Goal: Transaction & Acquisition: Purchase product/service

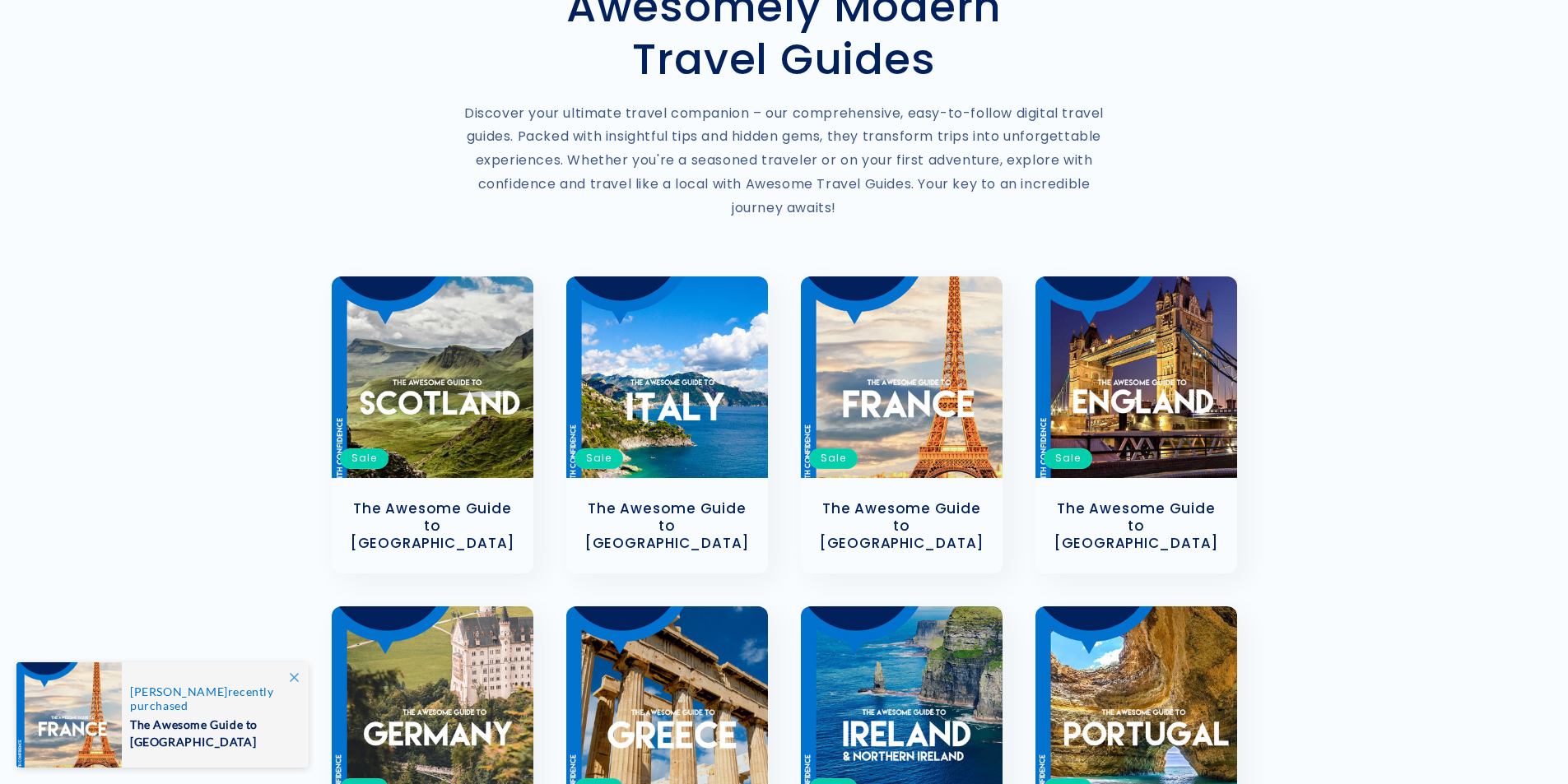
scroll to position [494, 0]
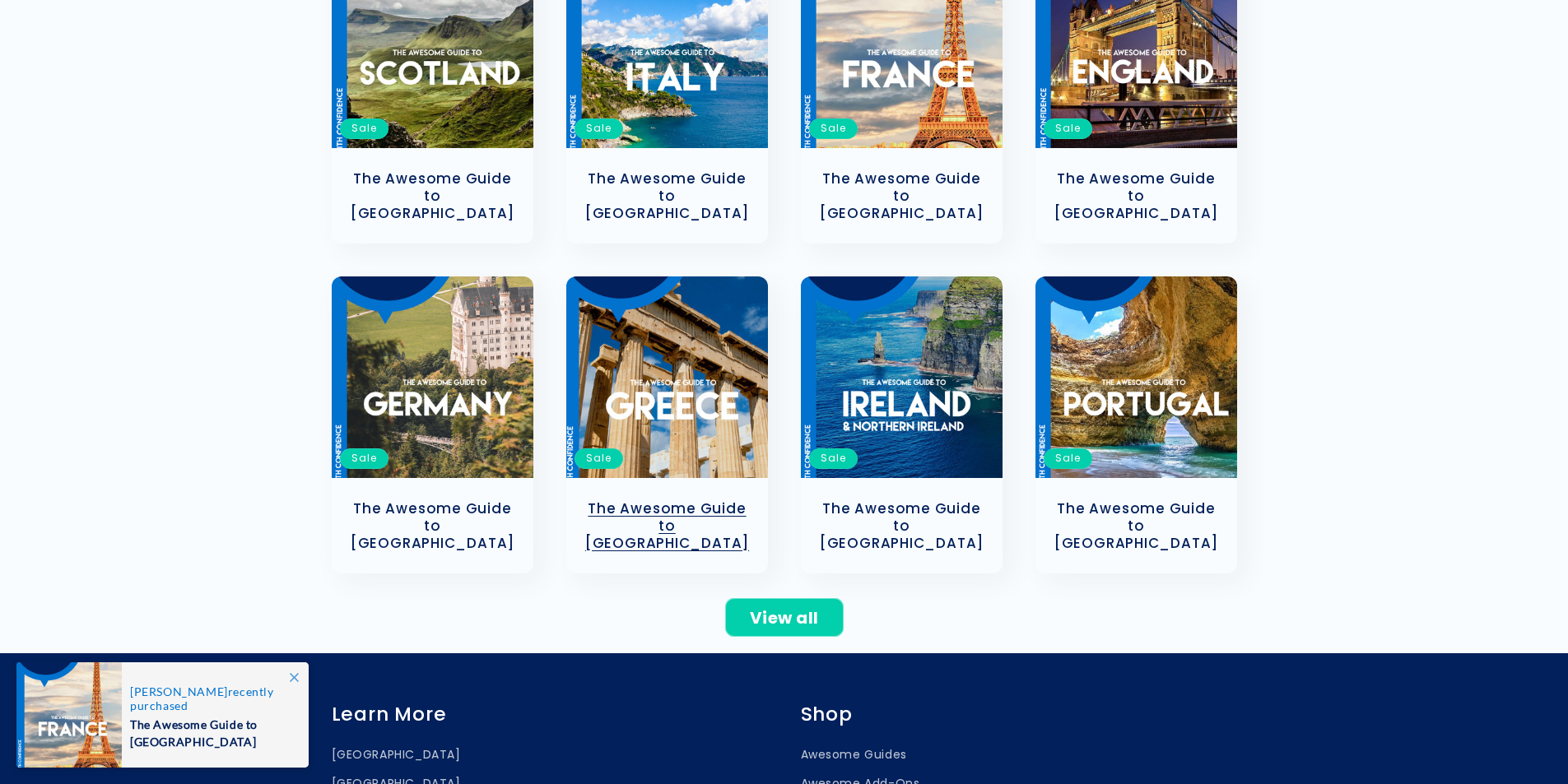
click at [623, 501] on link "The Awesome Guide to [GEOGRAPHIC_DATA]" at bounding box center [667, 526] width 169 height 51
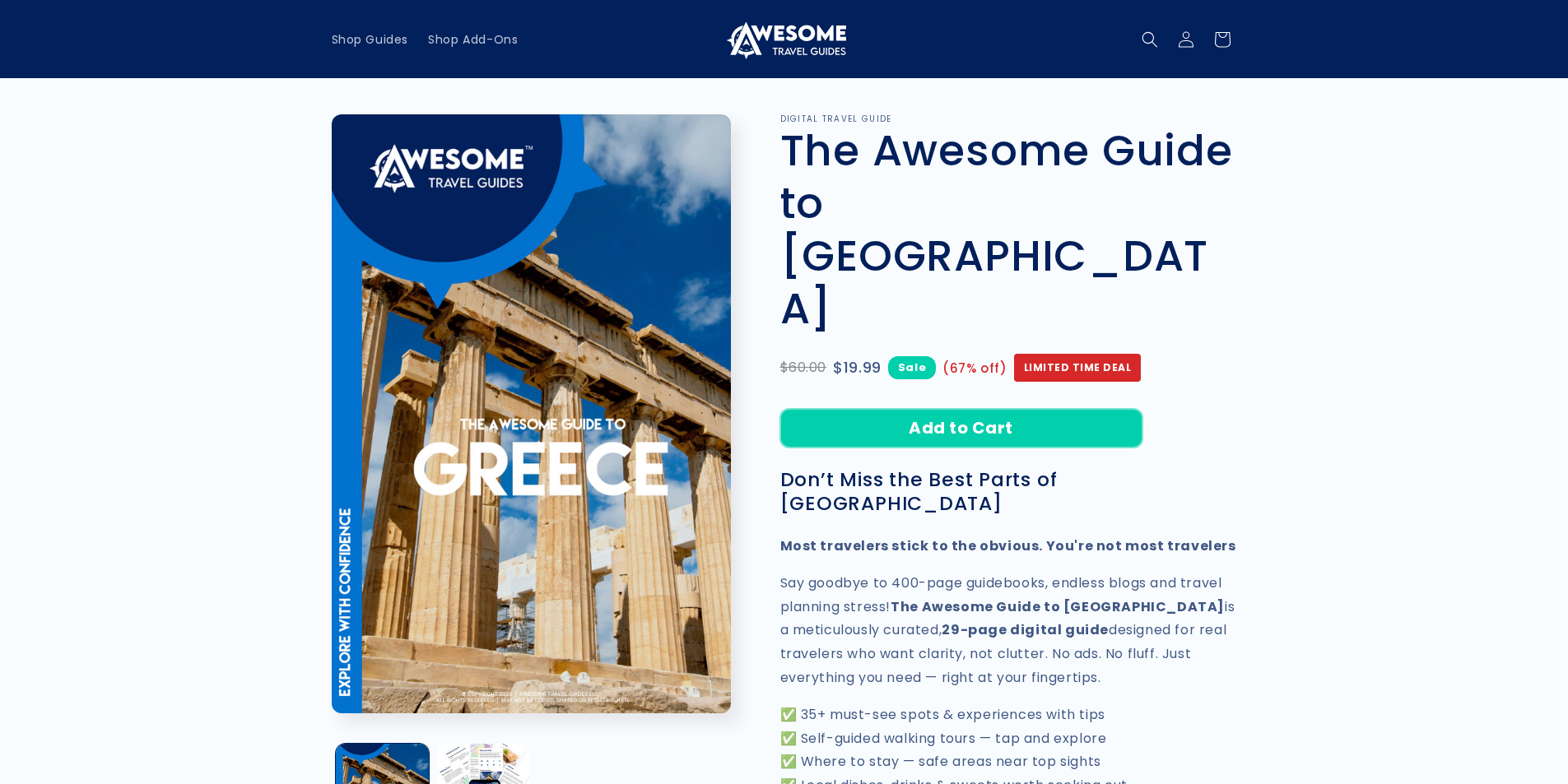
click at [1024, 410] on button "Add to Cart" at bounding box center [961, 428] width 362 height 39
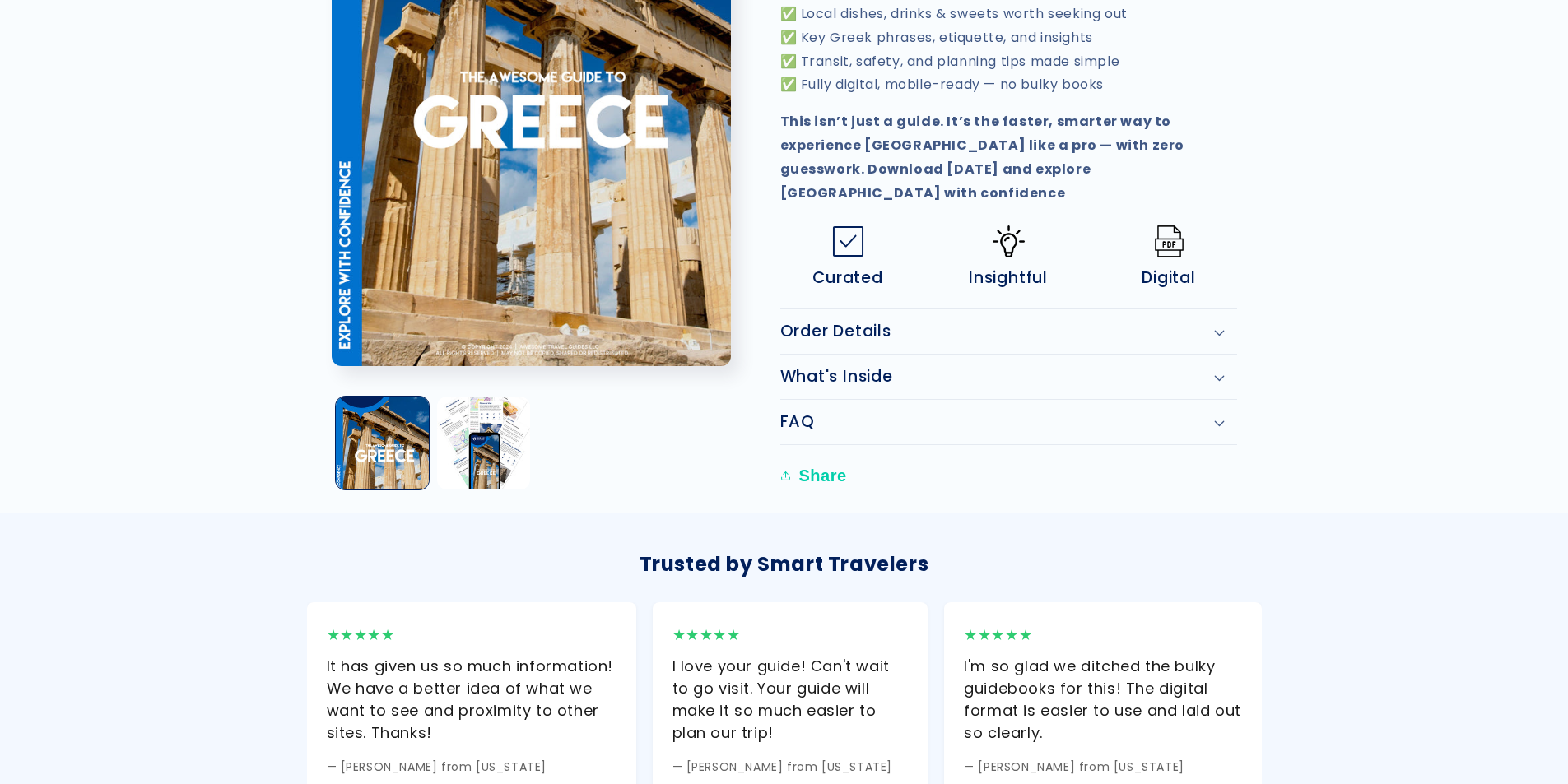
scroll to position [823, 0]
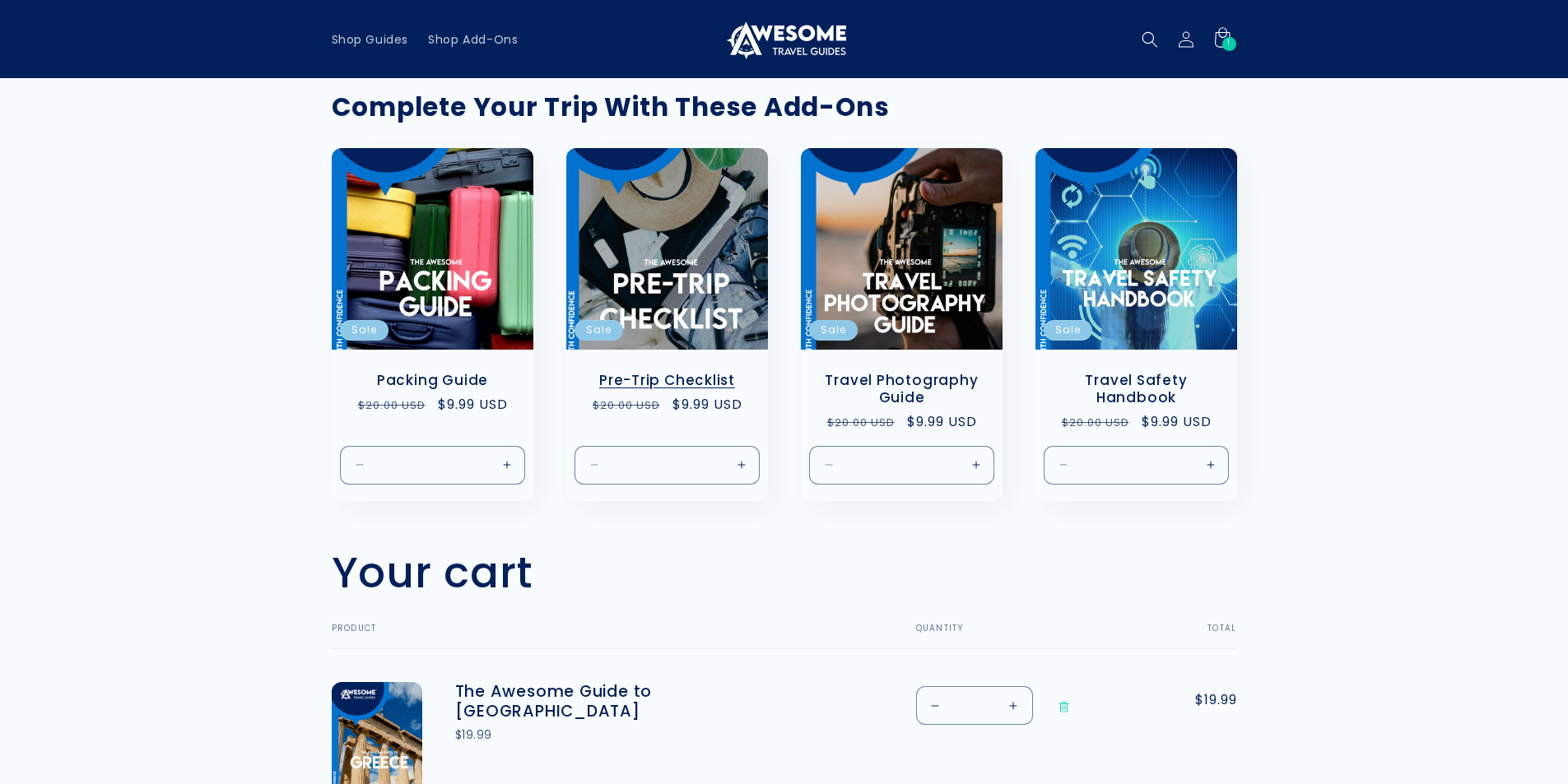
click at [724, 452] on button "Increase quantity for Default Title" at bounding box center [740, 465] width 37 height 39
type input "*"
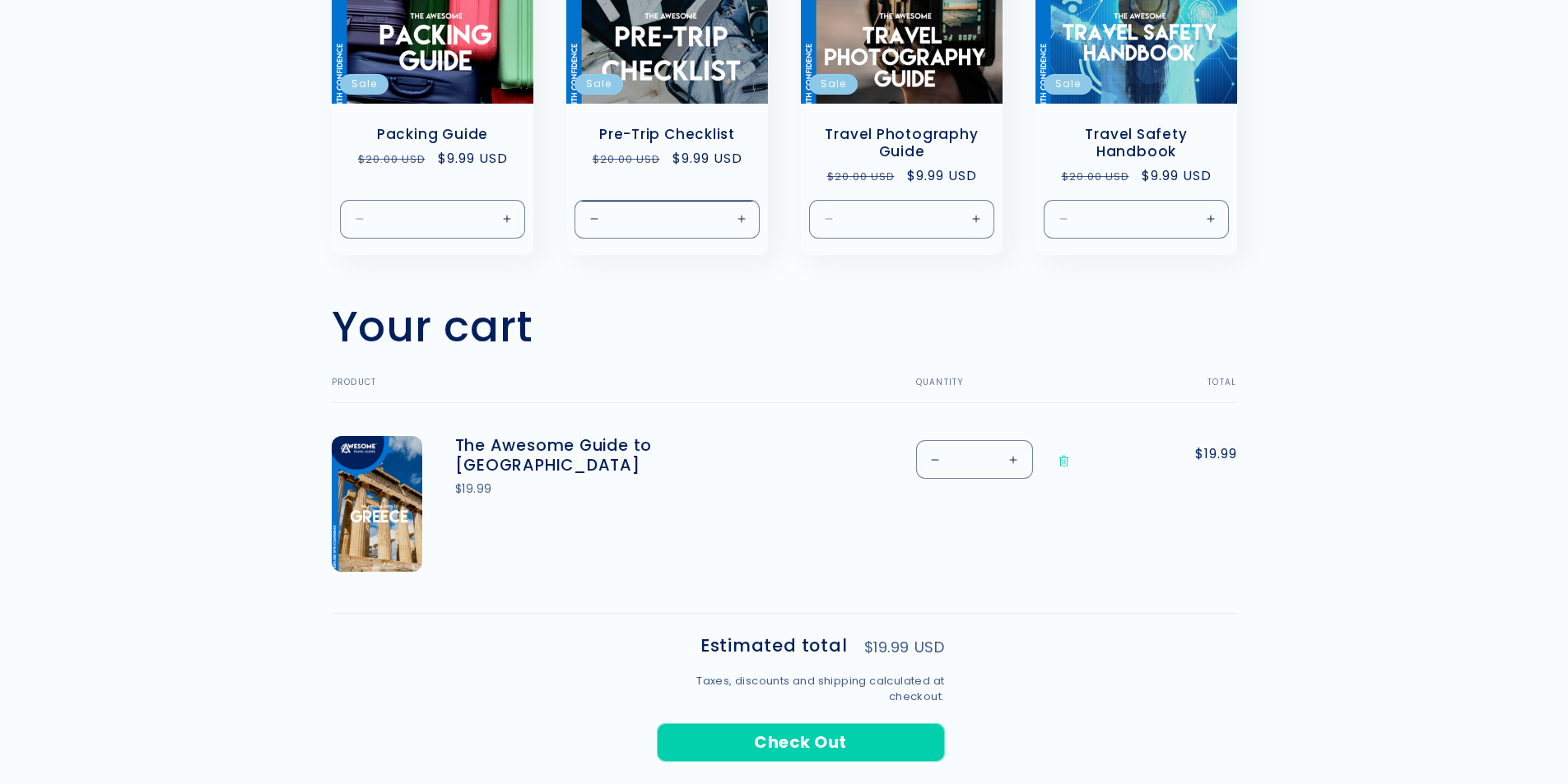
scroll to position [246, 0]
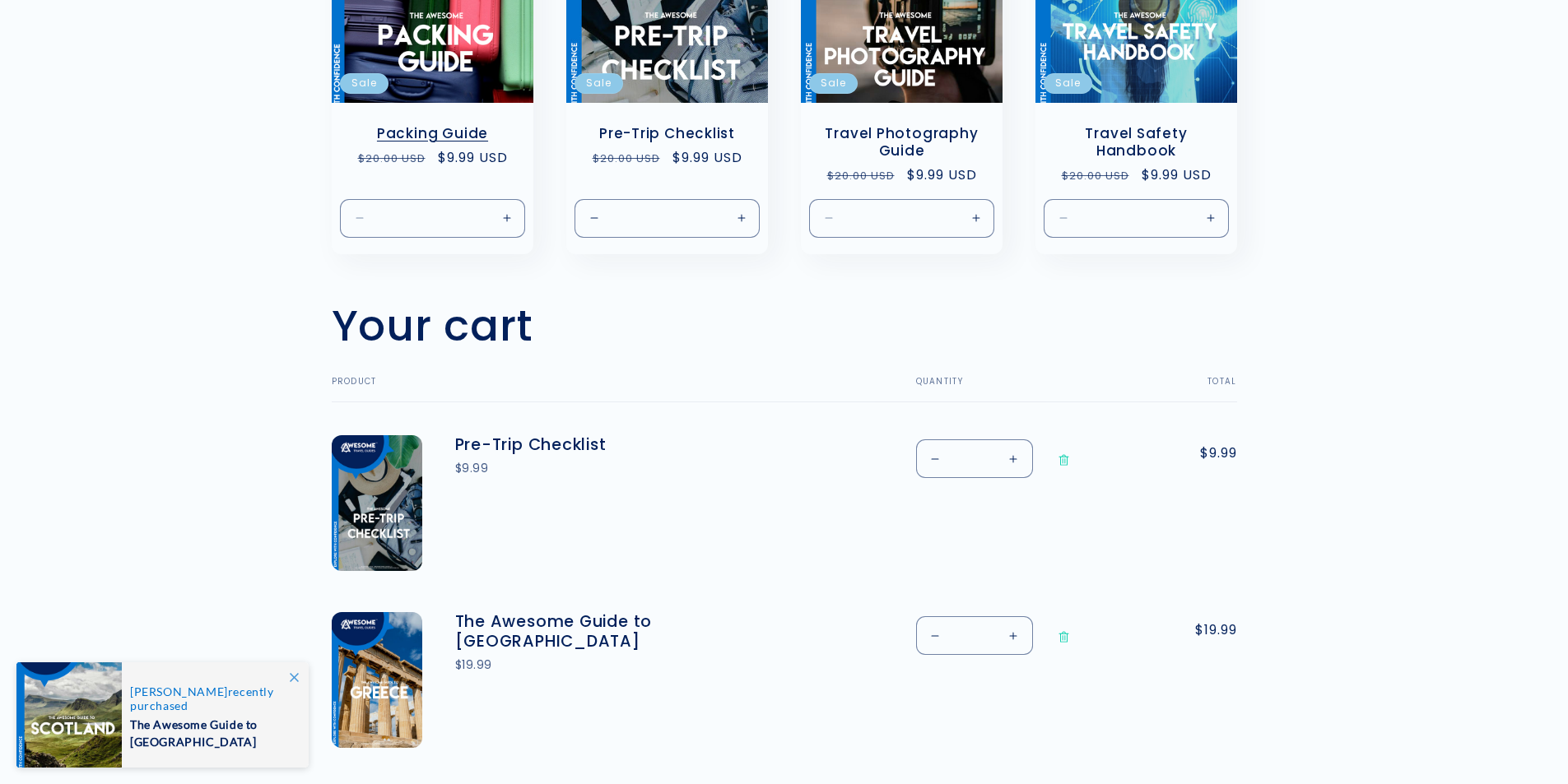
click at [511, 222] on button "Increase quantity for Default Title" at bounding box center [506, 217] width 37 height 39
type input "*"
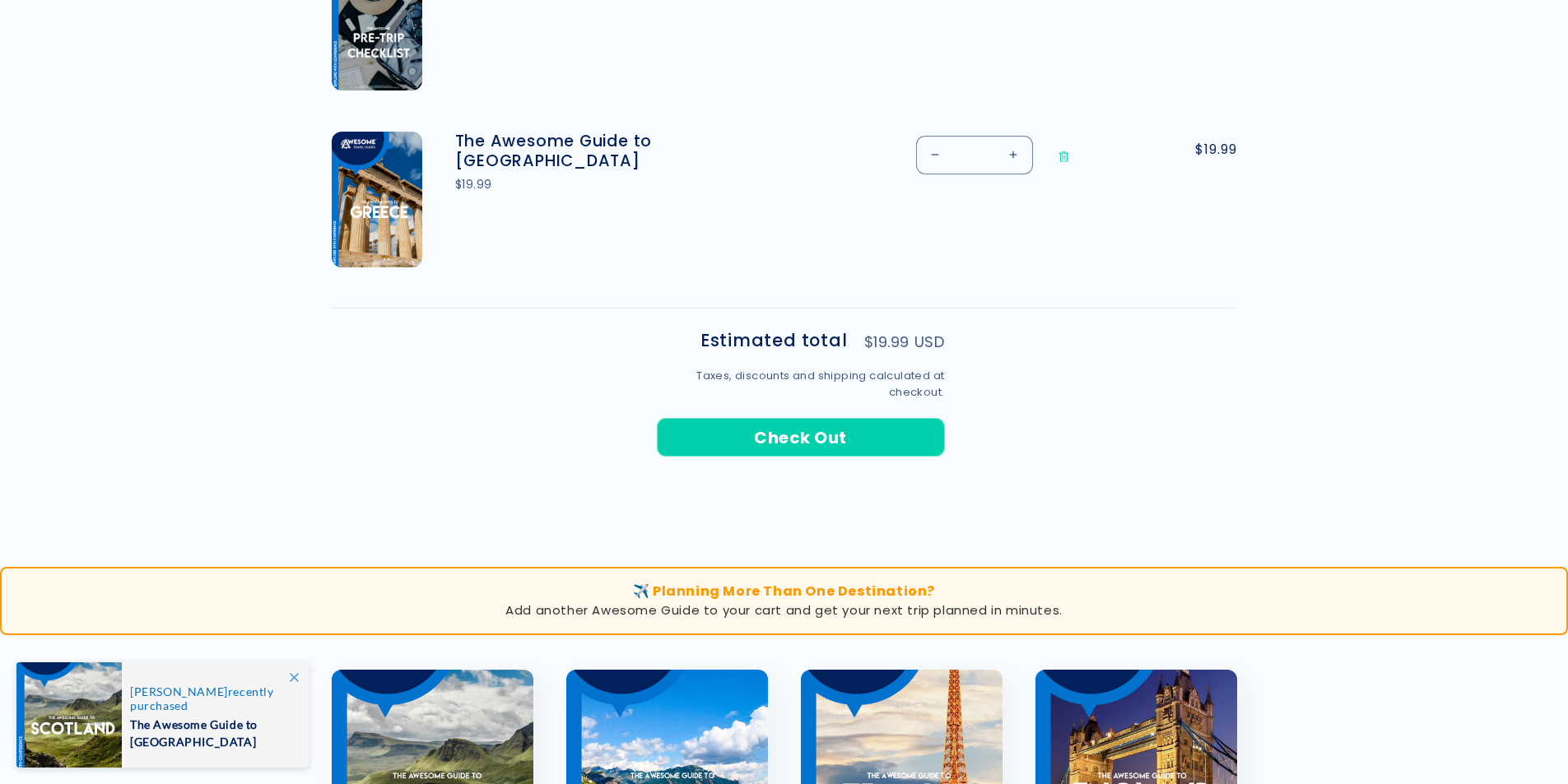
scroll to position [904, 0]
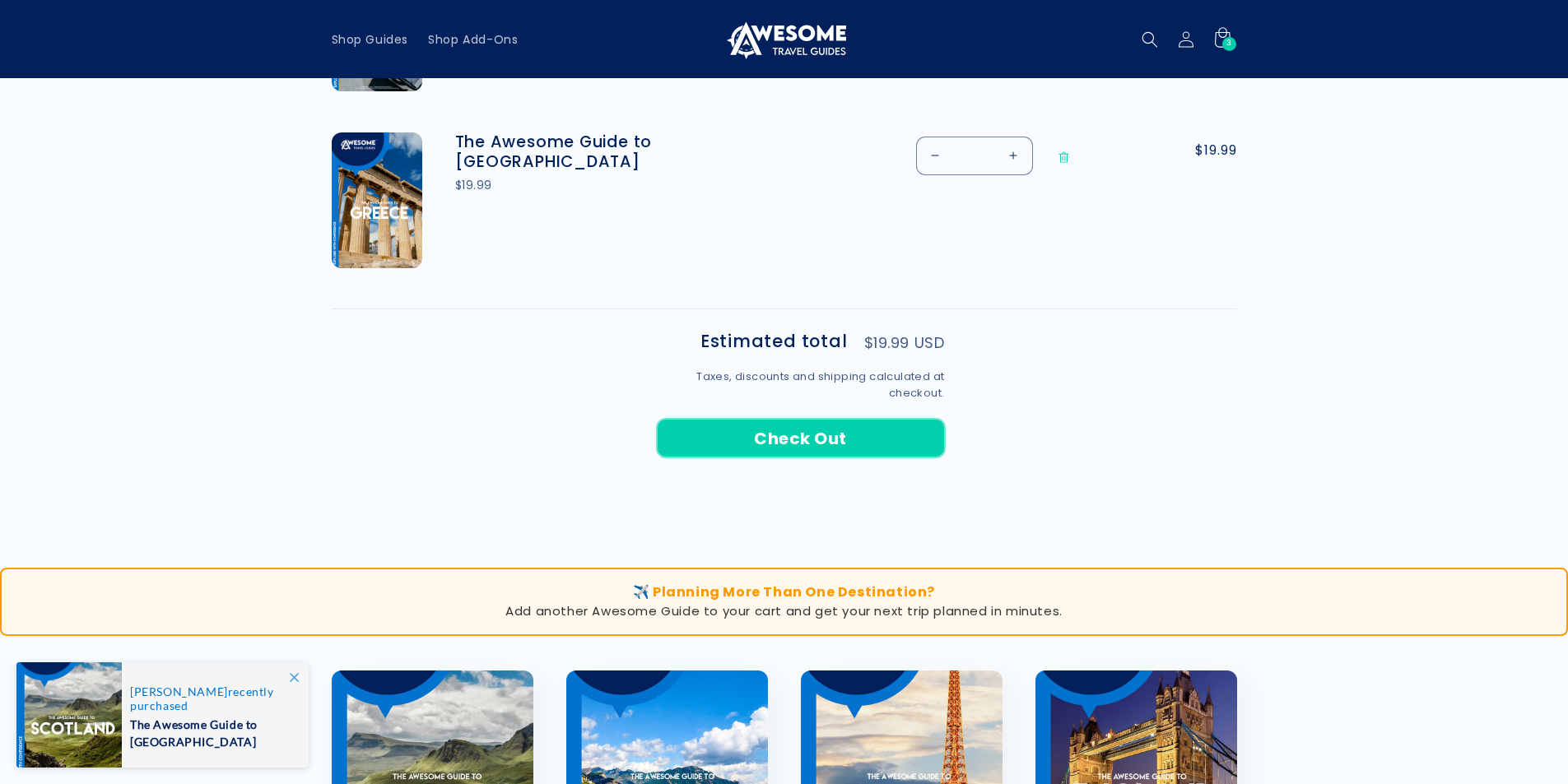
click at [740, 440] on button "Check Out" at bounding box center [801, 438] width 288 height 39
